Goal: Navigation & Orientation: Go to known website

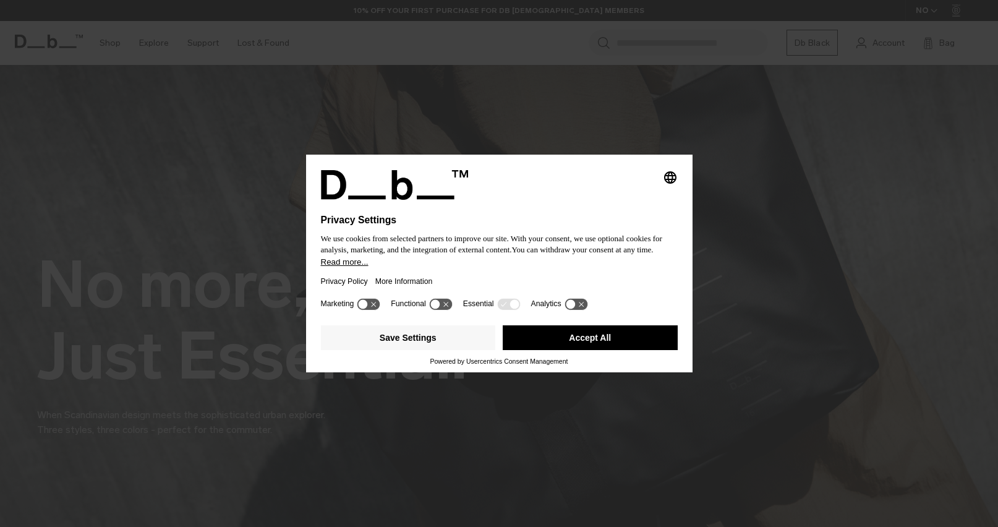
click at [549, 348] on button "Accept All" at bounding box center [590, 337] width 175 height 25
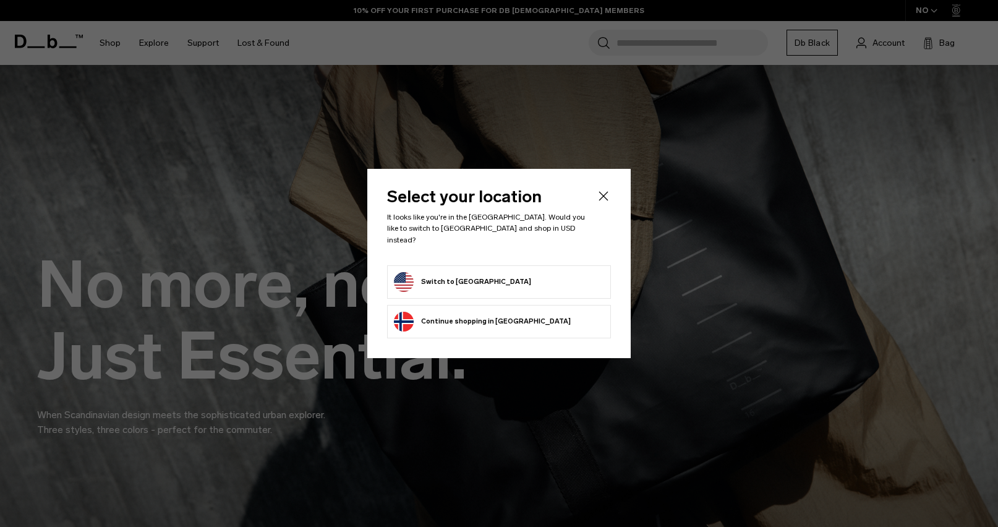
click at [518, 272] on form "Switch to [GEOGRAPHIC_DATA]" at bounding box center [499, 282] width 210 height 20
click at [473, 277] on button "Switch to [GEOGRAPHIC_DATA]" at bounding box center [462, 282] width 137 height 20
